Goal: Leave review/rating

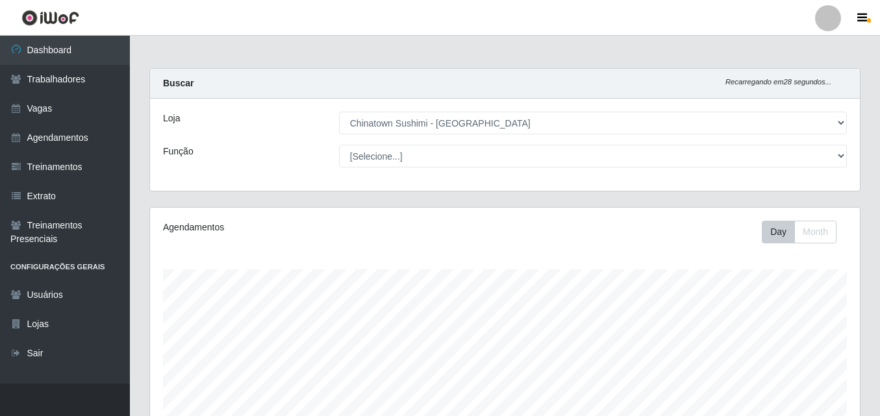
select select "357"
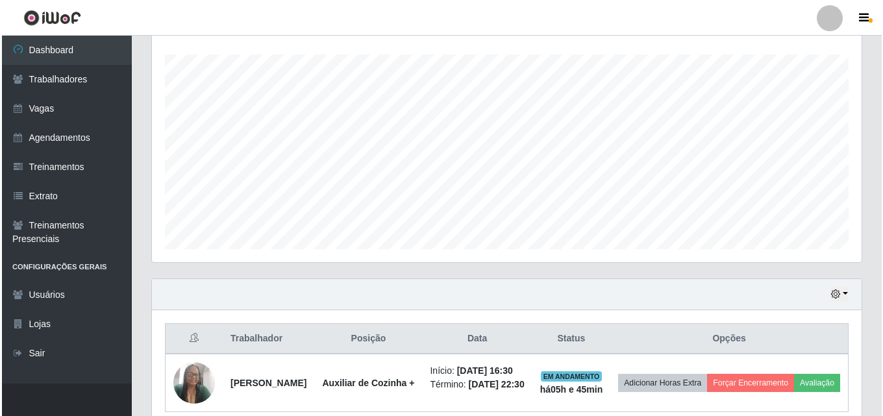
scroll to position [282, 0]
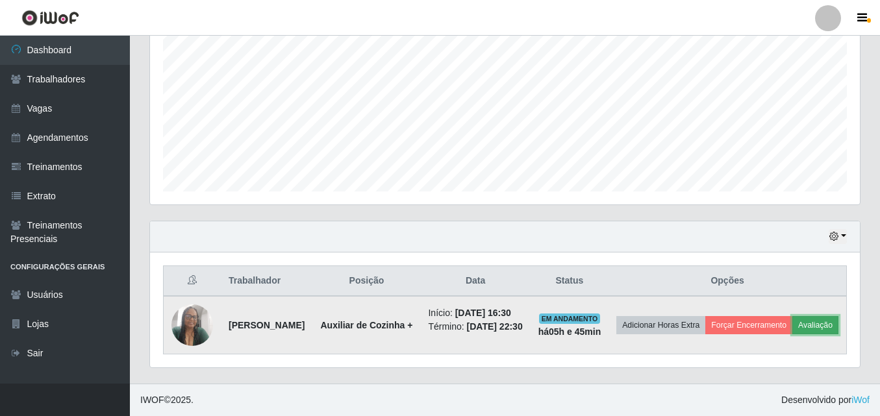
click at [792, 333] on button "Avaliação" at bounding box center [815, 325] width 46 height 18
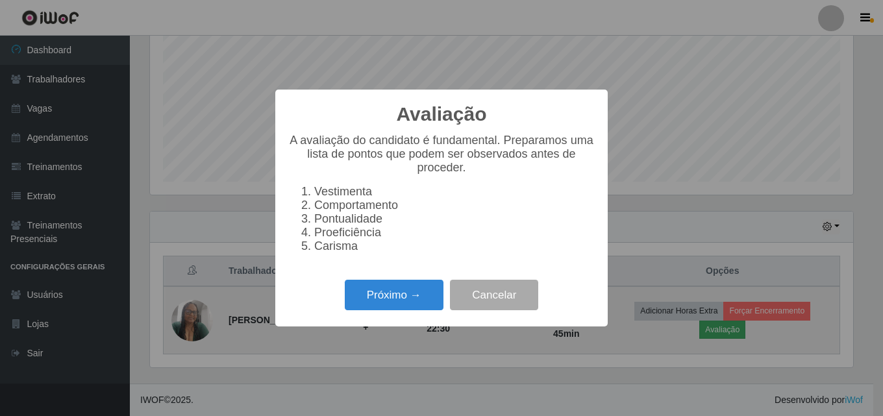
scroll to position [269, 703]
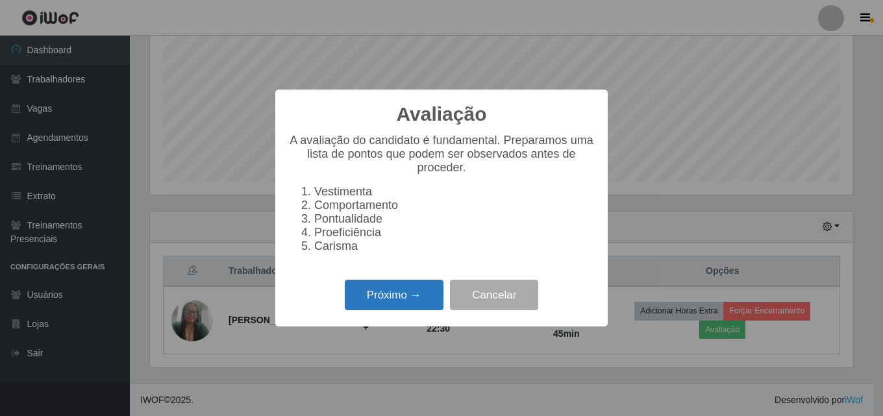
click at [390, 301] on button "Próximo →" at bounding box center [394, 295] width 99 height 31
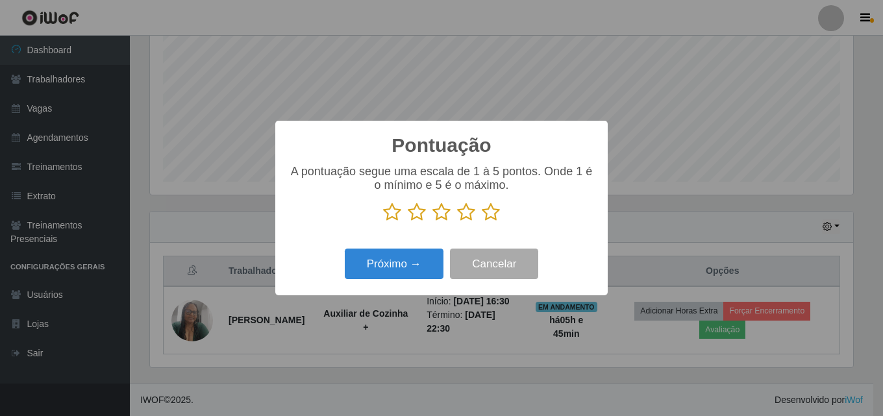
scroll to position [648972, 648539]
click at [484, 215] on icon at bounding box center [491, 212] width 18 height 19
click at [482, 222] on input "radio" at bounding box center [482, 222] width 0 height 0
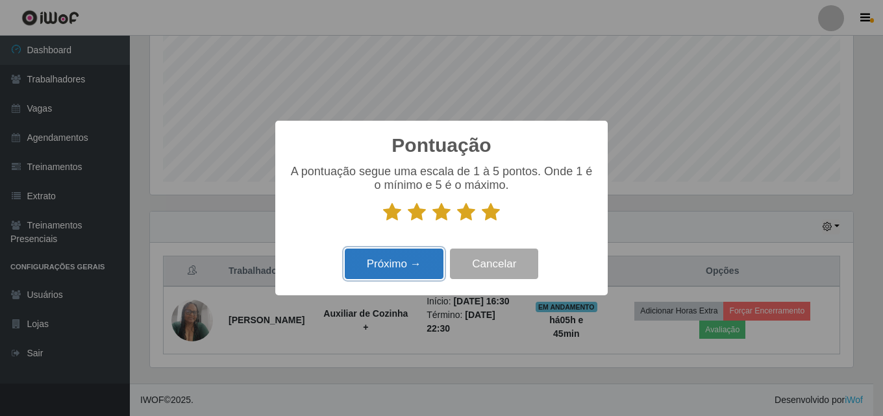
click at [391, 269] on button "Próximo →" at bounding box center [394, 264] width 99 height 31
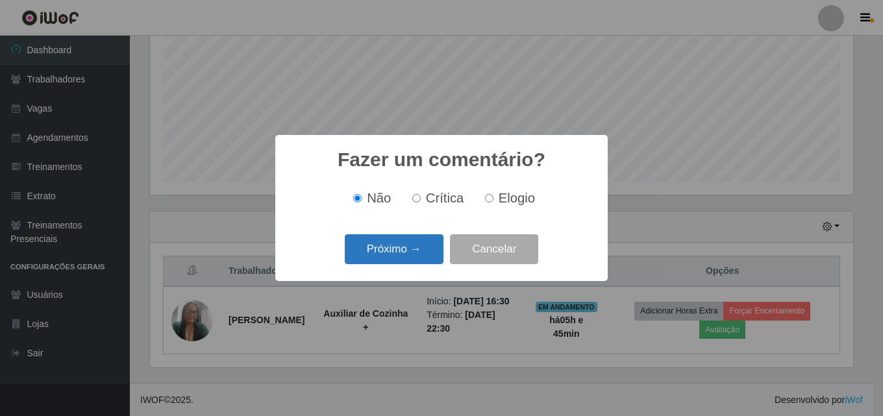
click at [403, 247] on button "Próximo →" at bounding box center [394, 249] width 99 height 31
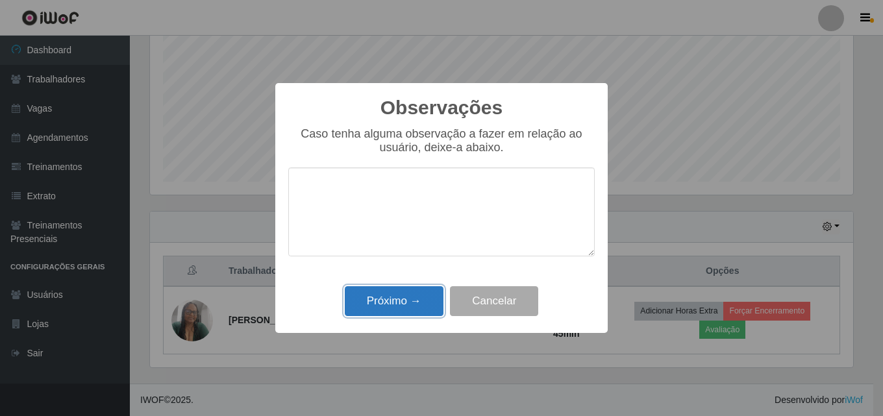
click at [382, 305] on button "Próximo →" at bounding box center [394, 301] width 99 height 31
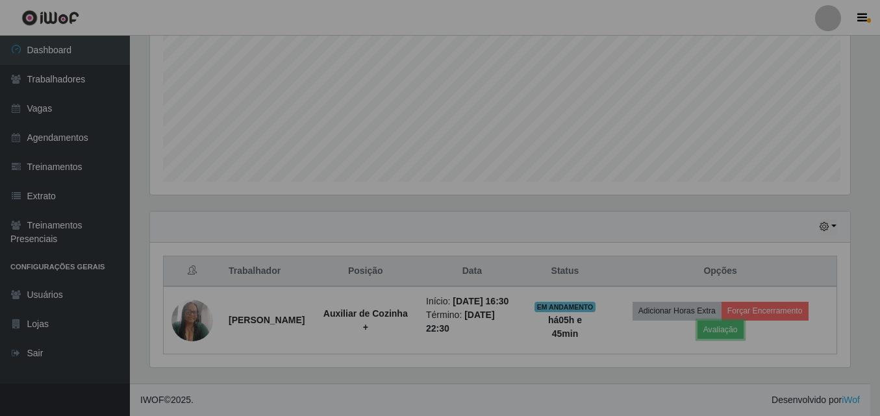
scroll to position [269, 710]
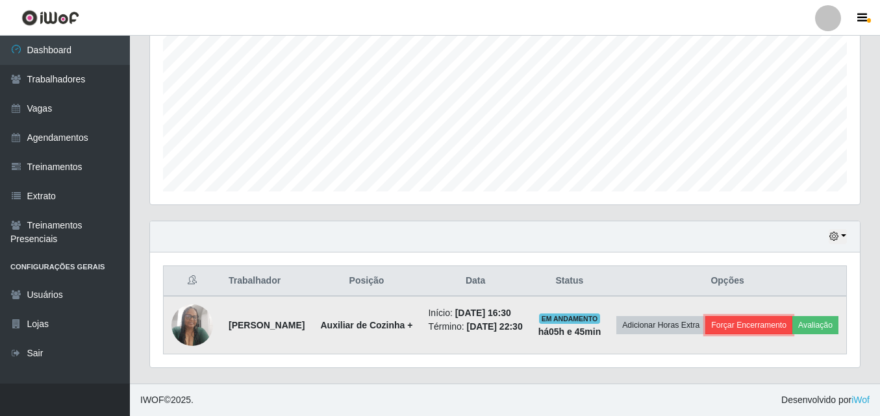
click at [782, 316] on button "Forçar Encerramento" at bounding box center [748, 325] width 87 height 18
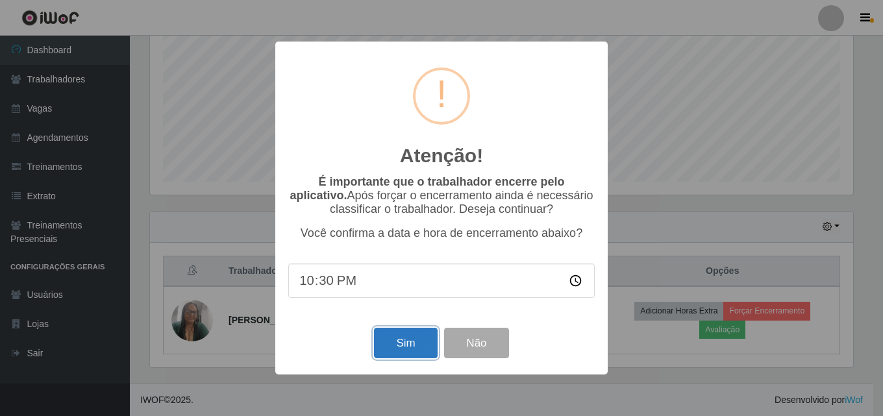
click at [409, 349] on button "Sim" at bounding box center [405, 343] width 63 height 31
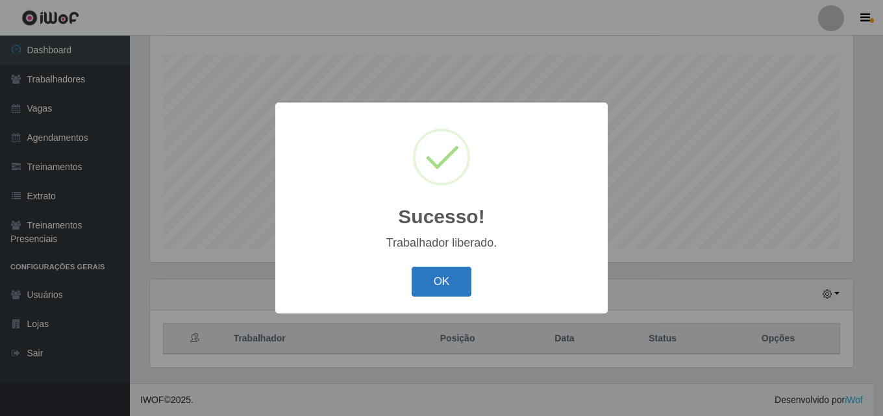
click at [434, 279] on button "OK" at bounding box center [442, 282] width 60 height 31
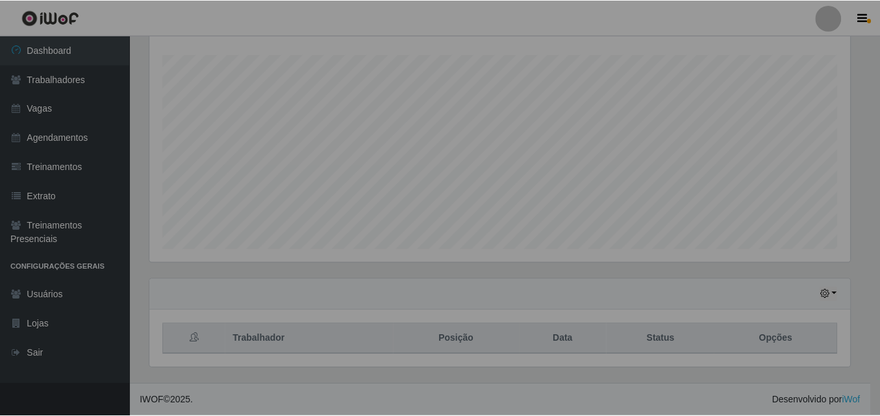
scroll to position [269, 710]
